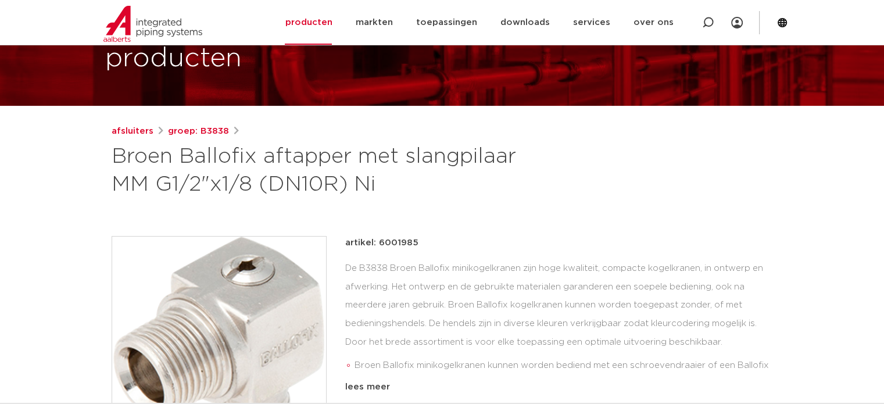
scroll to position [81, 0]
click at [202, 132] on link "groep: B3838" at bounding box center [198, 131] width 61 height 14
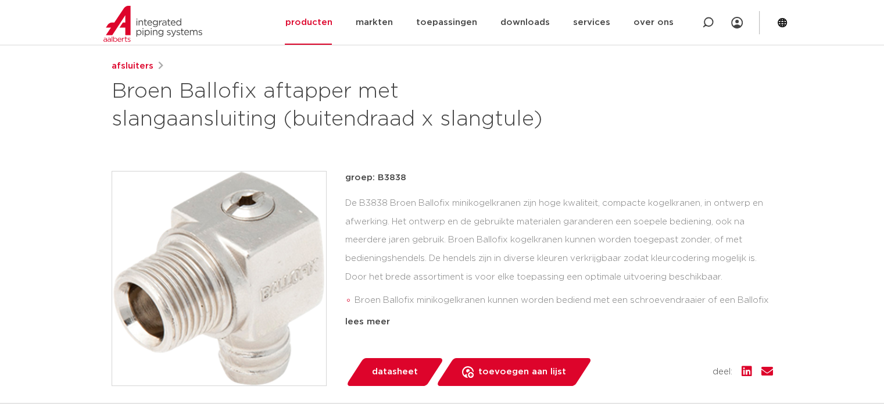
scroll to position [148, 0]
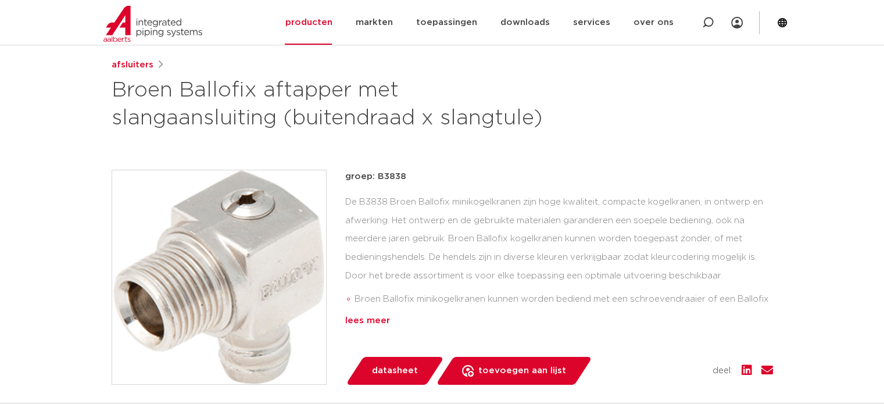
click at [373, 318] on div "lees meer" at bounding box center [559, 321] width 428 height 14
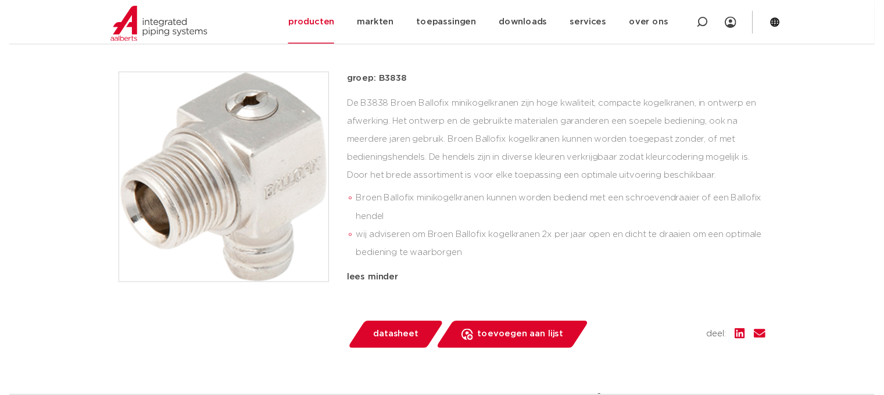
scroll to position [245, 0]
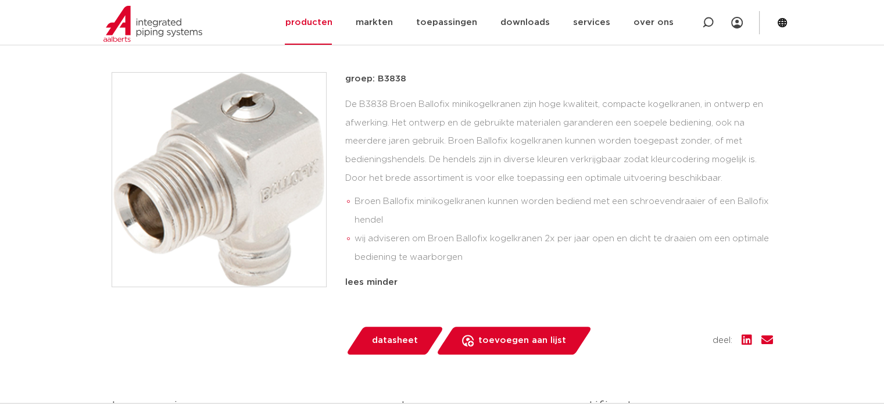
click at [395, 340] on span "datasheet" at bounding box center [395, 340] width 46 height 19
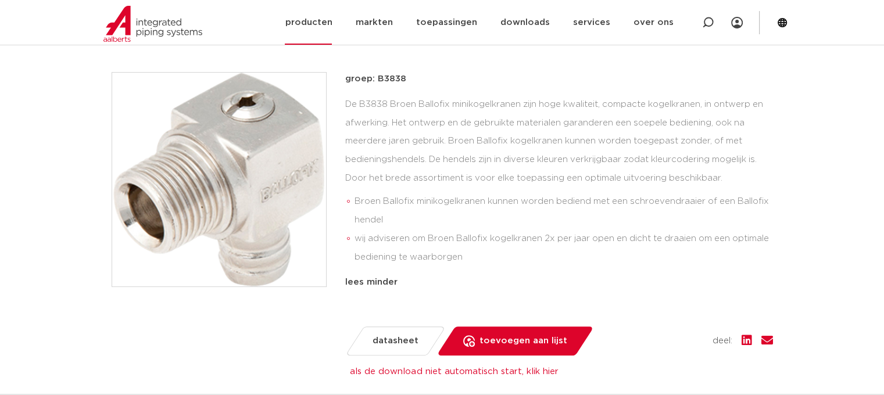
scroll to position [0, 0]
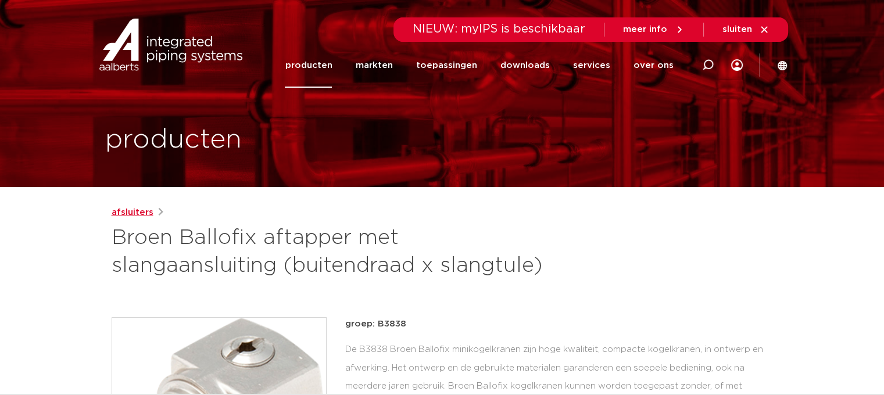
click at [127, 216] on link "afsluiters" at bounding box center [133, 213] width 42 height 14
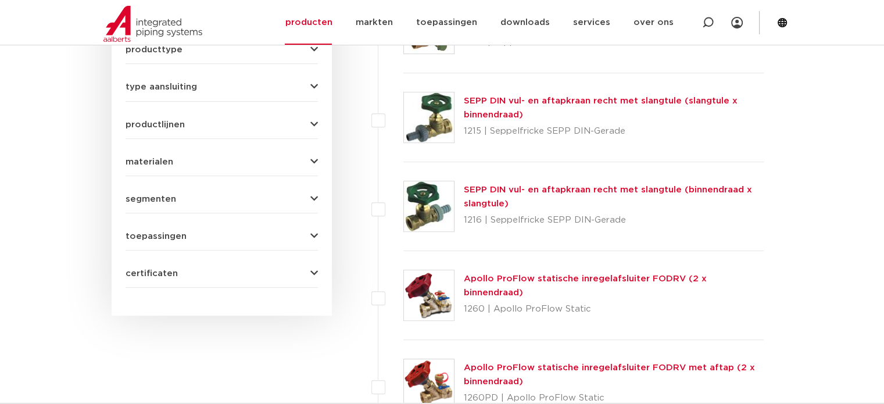
scroll to position [534, 0]
click at [279, 236] on button "toepassingen" at bounding box center [221, 235] width 192 height 9
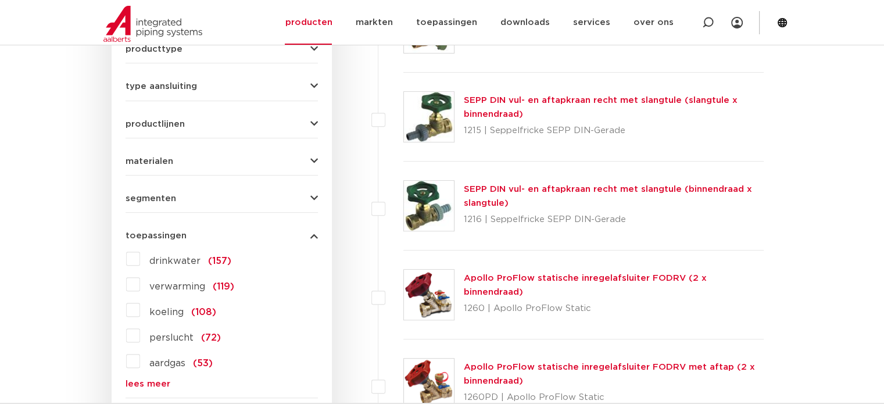
click at [140, 259] on label "drinkwater (157)" at bounding box center [185, 258] width 91 height 19
click at [0, 0] on input "drinkwater (157)" at bounding box center [0, 0] width 0 height 0
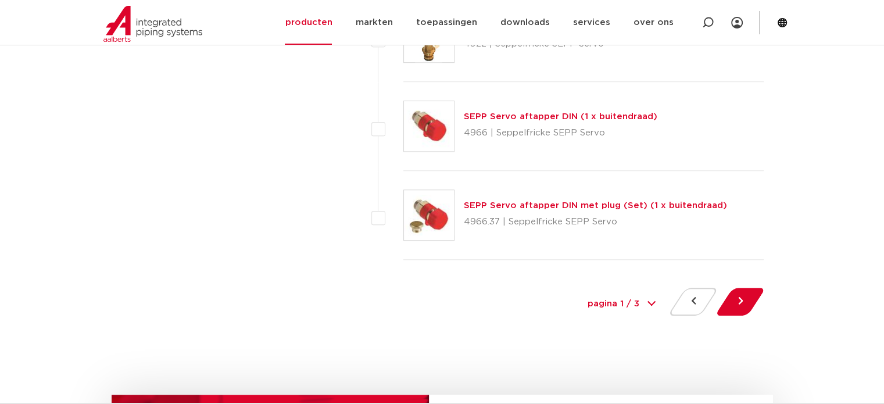
scroll to position [5330, 0]
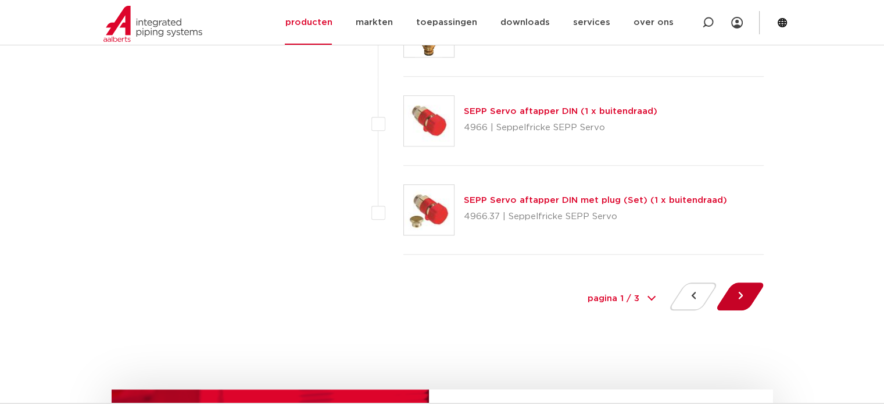
click at [731, 290] on button at bounding box center [739, 296] width 33 height 28
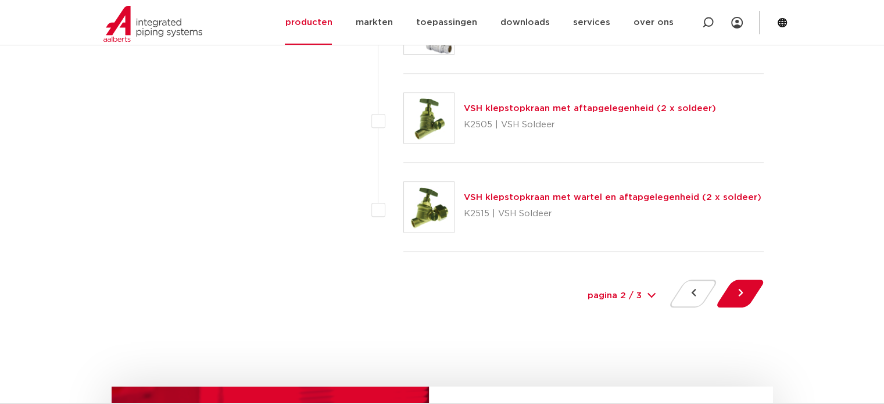
scroll to position [5333, 0]
click at [743, 288] on button at bounding box center [739, 293] width 33 height 28
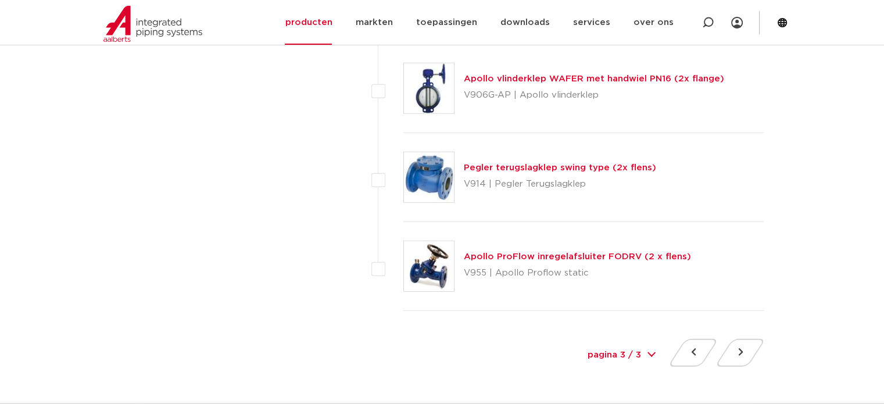
scroll to position [3230, 0]
click at [692, 347] on button at bounding box center [692, 352] width 33 height 28
